Goal: Find specific page/section: Find specific page/section

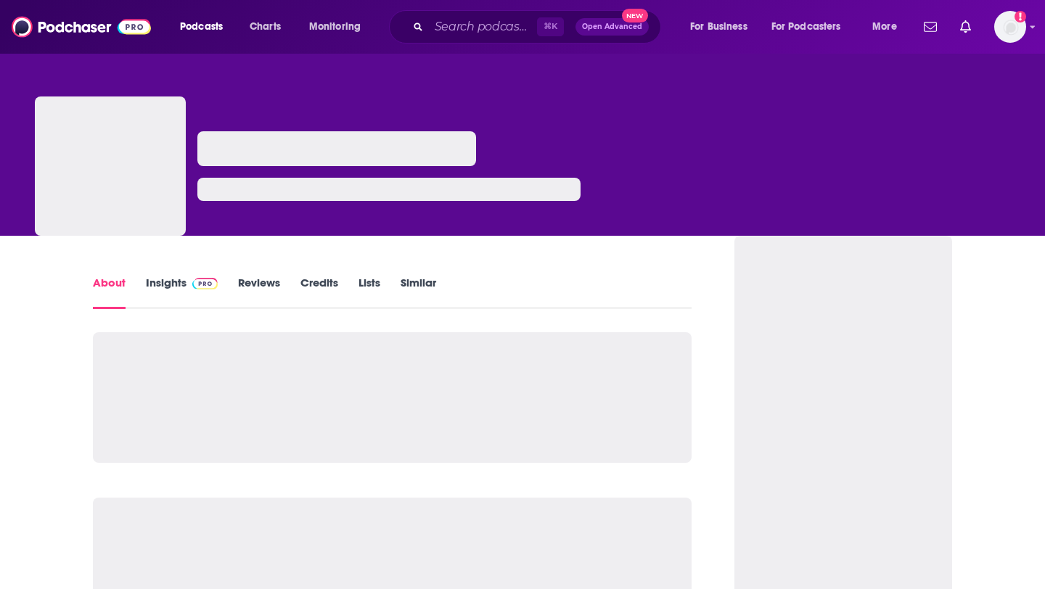
click at [169, 276] on link "Insights" at bounding box center [182, 292] width 72 height 33
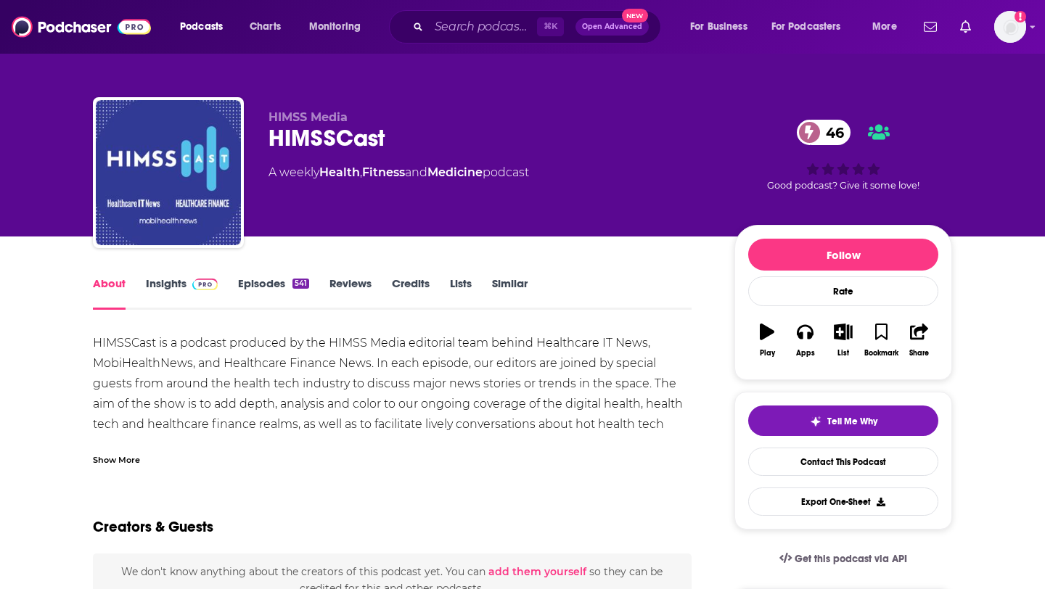
click at [169, 280] on link "Insights" at bounding box center [182, 292] width 72 height 33
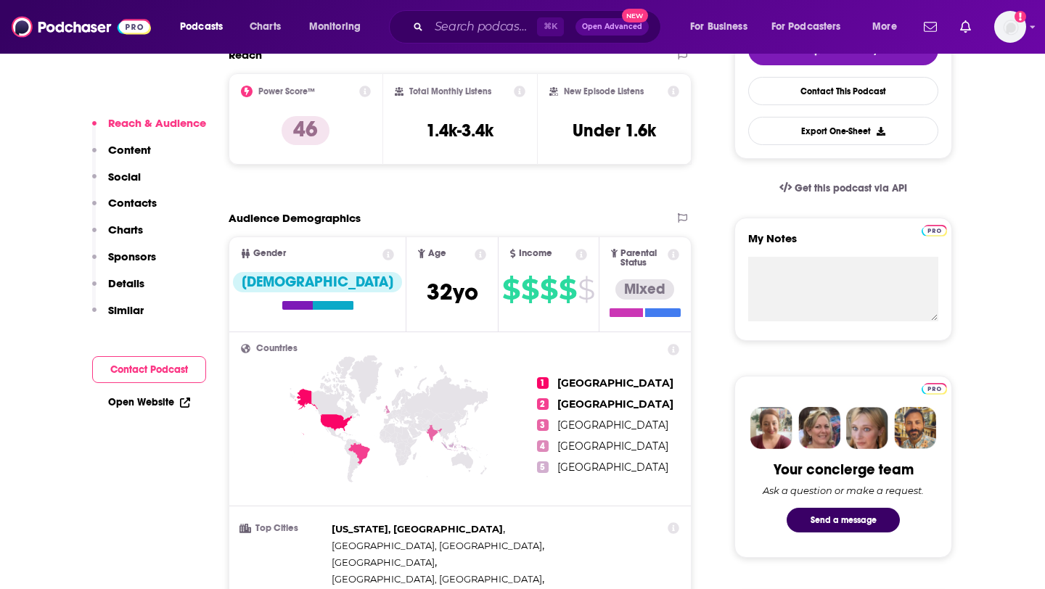
scroll to position [238, 0]
